Goal: Check status: Check status

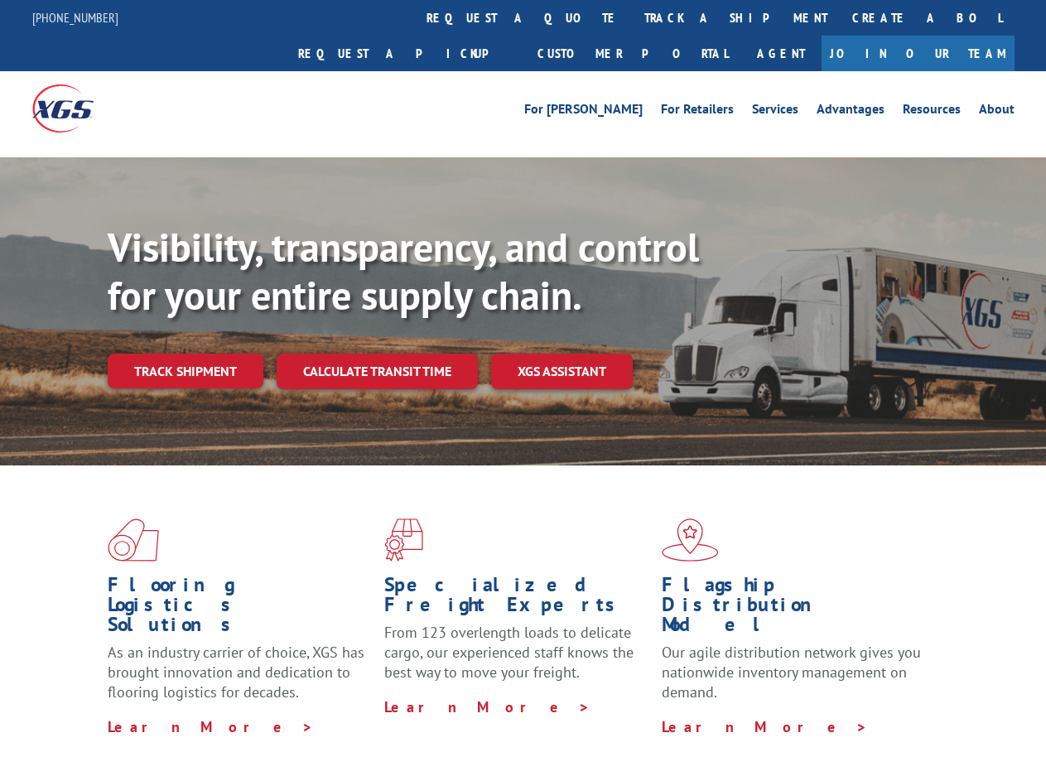
click at [523, 390] on div "Visibility, transparency, and control for your entire supply chain. Track shipm…" at bounding box center [577, 339] width 939 height 231
click at [632, 17] on link "track a shipment" at bounding box center [736, 18] width 208 height 36
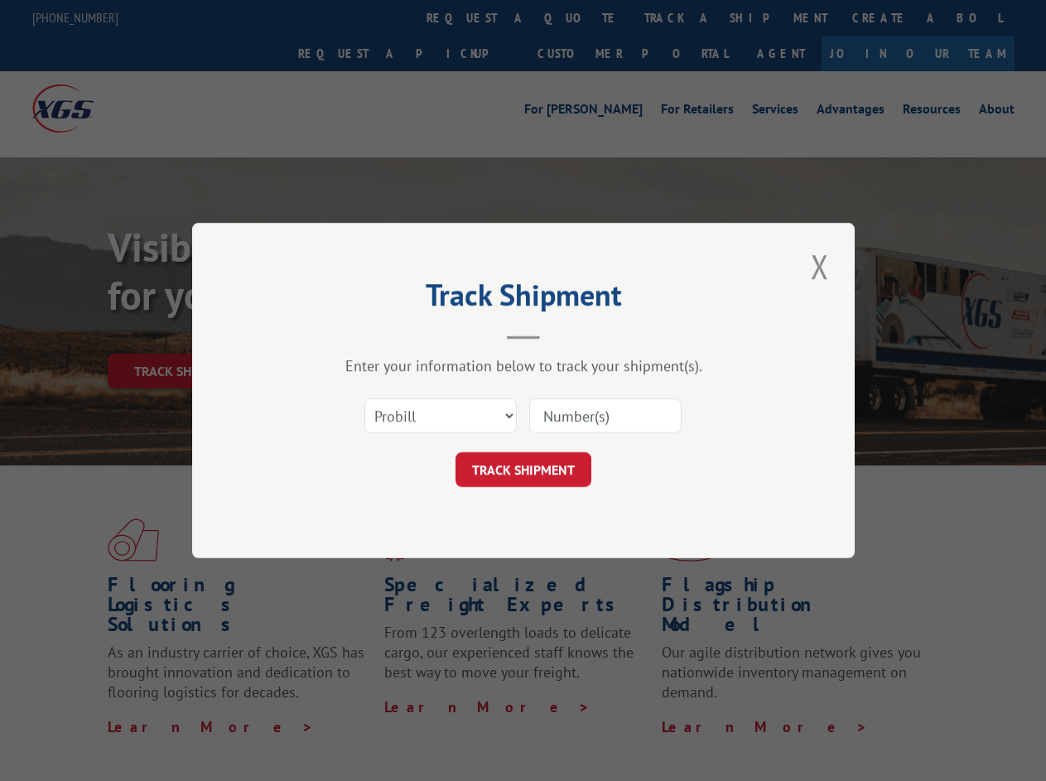
click at [578, 17] on div "Track Shipment Enter your information below to track your shipment(s). Select c…" at bounding box center [523, 390] width 1046 height 781
click at [682, 17] on div "Track Shipment Enter your information below to track your shipment(s). Select c…" at bounding box center [523, 390] width 1046 height 781
click at [185, 335] on div "Track Shipment Enter your information below to track your shipment(s). Select c…" at bounding box center [523, 390] width 1046 height 781
click at [376, 335] on header "Track Shipment" at bounding box center [523, 311] width 497 height 56
click at [563, 335] on header "Track Shipment" at bounding box center [523, 311] width 497 height 56
